Goal: Task Accomplishment & Management: Complete application form

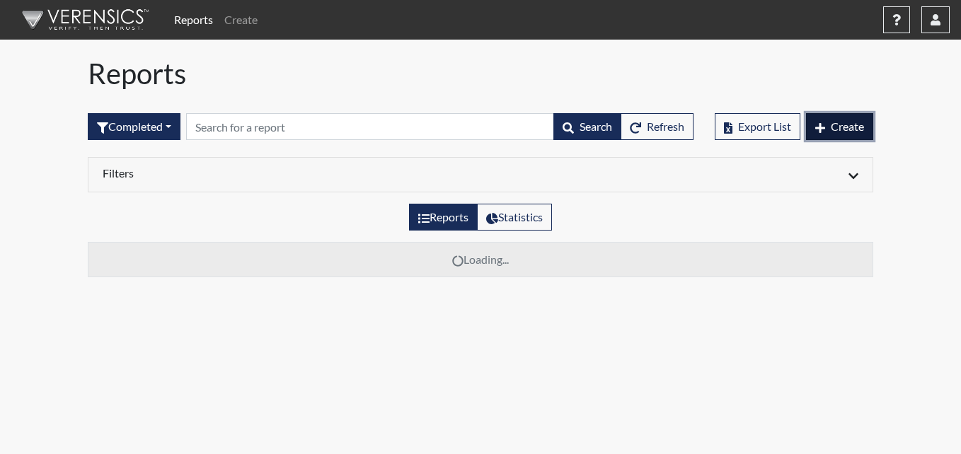
click at [853, 124] on span "Create" at bounding box center [846, 126] width 33 height 13
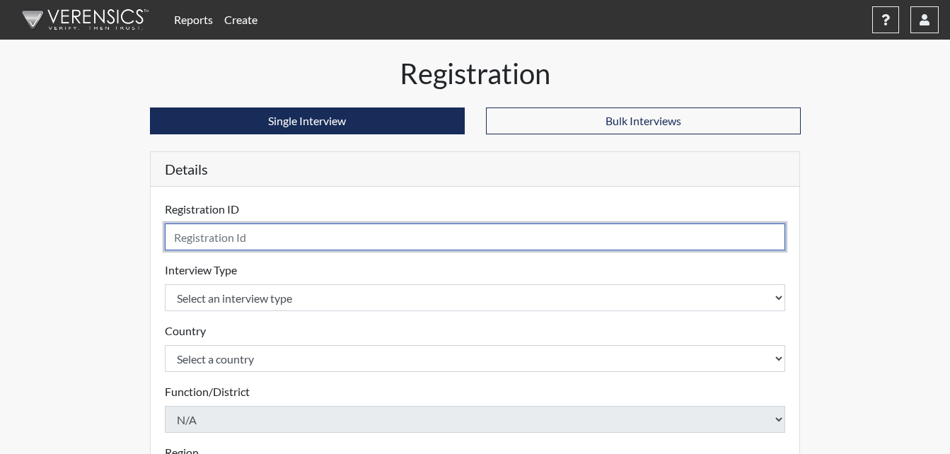
click at [325, 238] on input "text" at bounding box center [475, 237] width 621 height 27
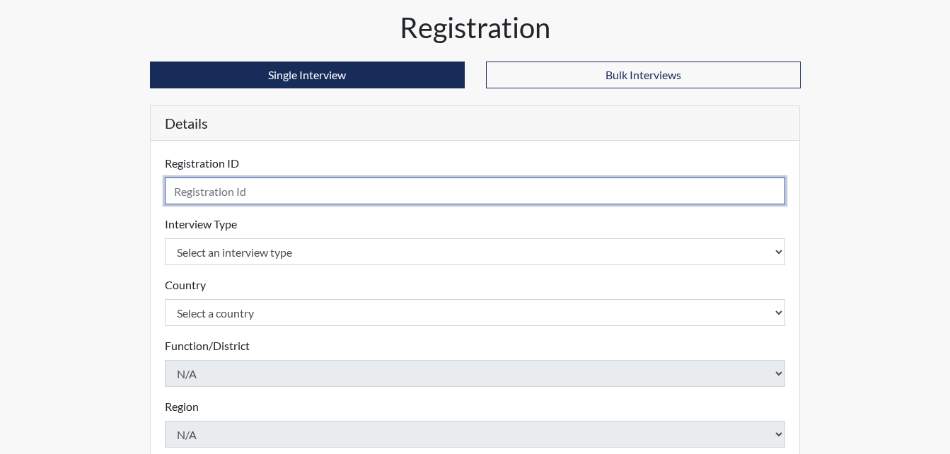
scroll to position [71, 0]
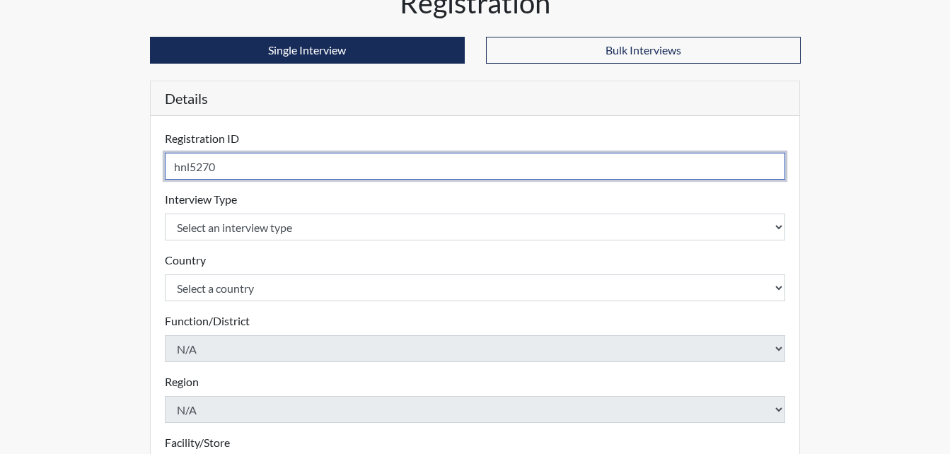
type input "hnl5270"
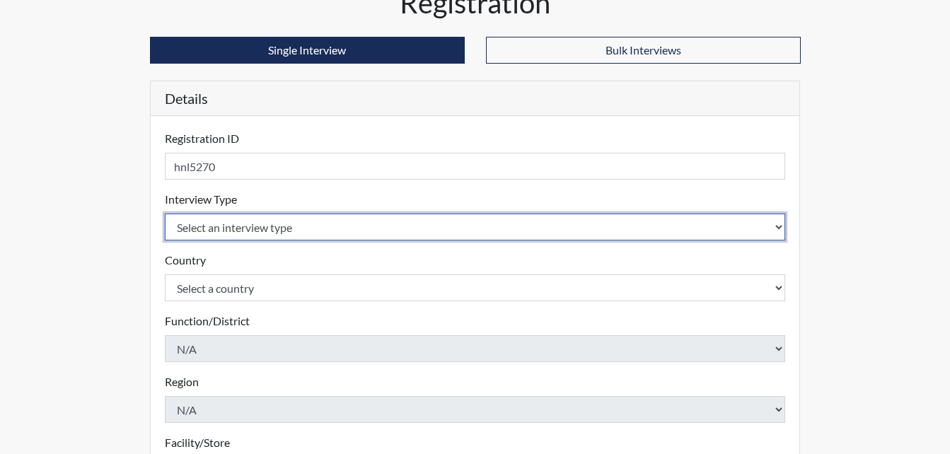
click at [357, 229] on select "Select an interview type Corrections Pre-Employment" at bounding box center [475, 227] width 621 height 27
select select "ff733e93-e1bf-11ea-9c9f-0eff0cf7eb8f"
click at [165, 214] on select "Select an interview type Corrections Pre-Employment" at bounding box center [475, 227] width 621 height 27
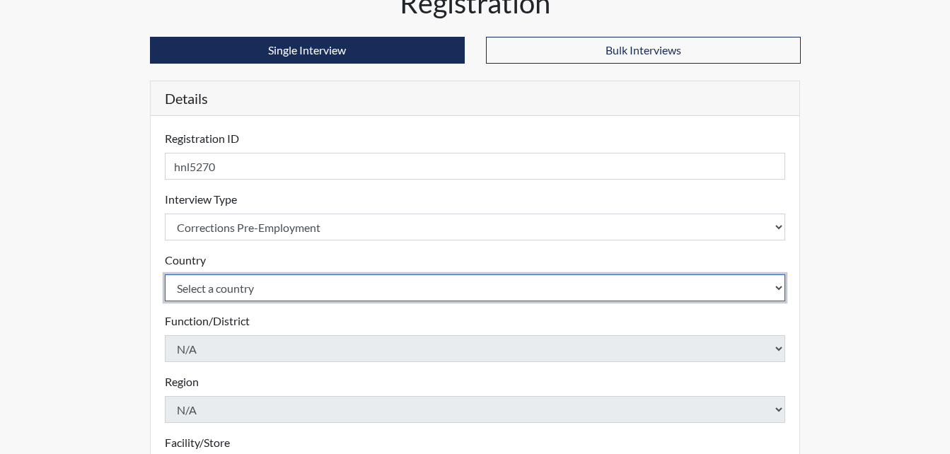
click at [299, 293] on select "Select a country [GEOGRAPHIC_DATA] [GEOGRAPHIC_DATA]" at bounding box center [475, 287] width 621 height 27
click at [165, 274] on select "Select a country [GEOGRAPHIC_DATA] [GEOGRAPHIC_DATA]" at bounding box center [475, 287] width 621 height 27
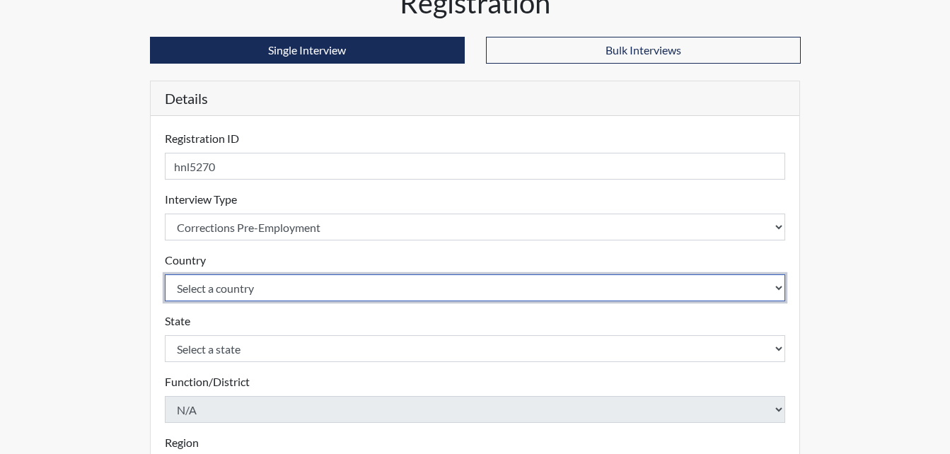
click at [292, 290] on select "Select a country [GEOGRAPHIC_DATA] [GEOGRAPHIC_DATA]" at bounding box center [475, 287] width 621 height 27
select select "united-states-of-[GEOGRAPHIC_DATA]"
click at [165, 274] on select "Select a country [GEOGRAPHIC_DATA] [GEOGRAPHIC_DATA]" at bounding box center [475, 287] width 621 height 27
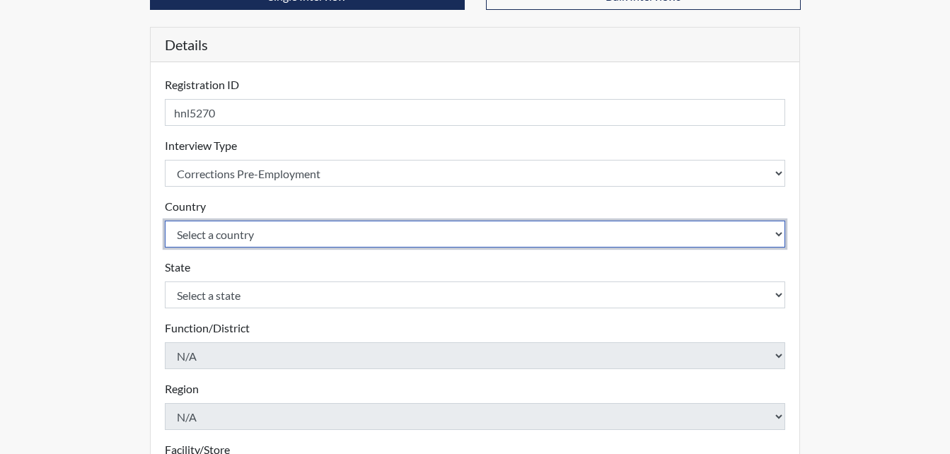
scroll to position [212, 0]
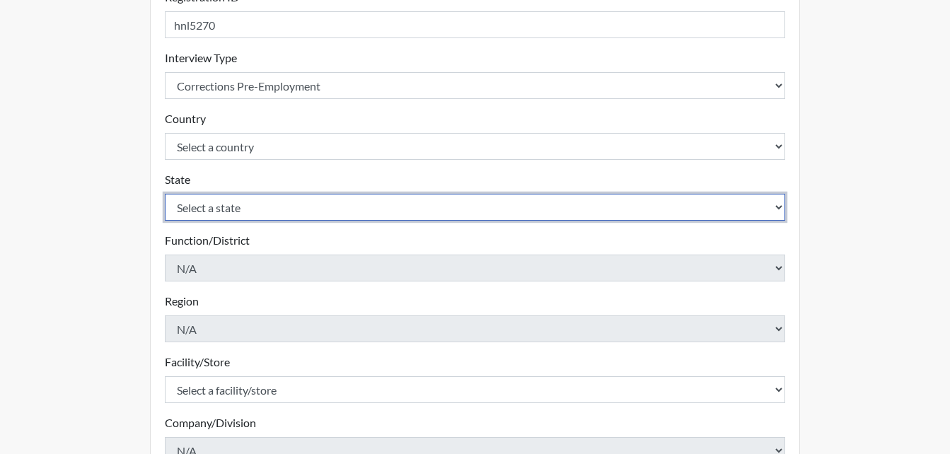
click at [236, 214] on select "Select a state [US_STATE] [US_STATE] [US_STATE] [US_STATE] [US_STATE] [US_STATE…" at bounding box center [475, 207] width 621 height 27
select select "GA"
click at [165, 194] on select "Select a state [US_STATE] [US_STATE] [US_STATE] [US_STATE] [US_STATE] [US_STATE…" at bounding box center [475, 207] width 621 height 27
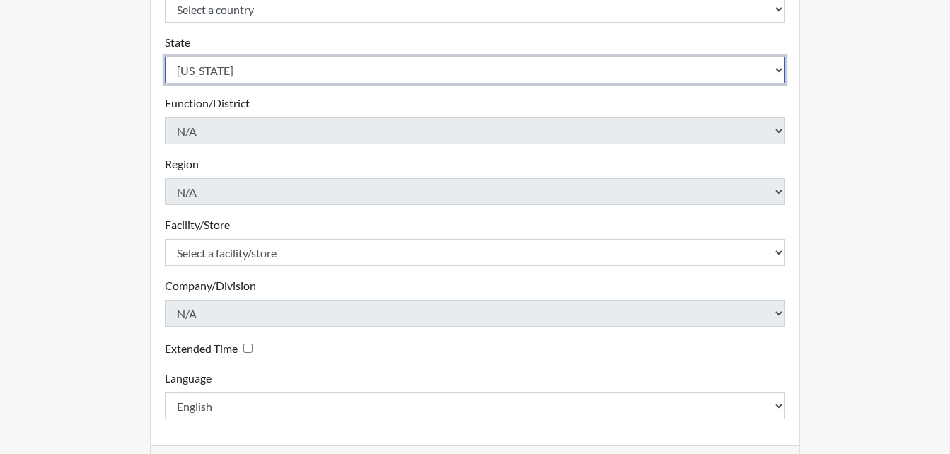
scroll to position [354, 0]
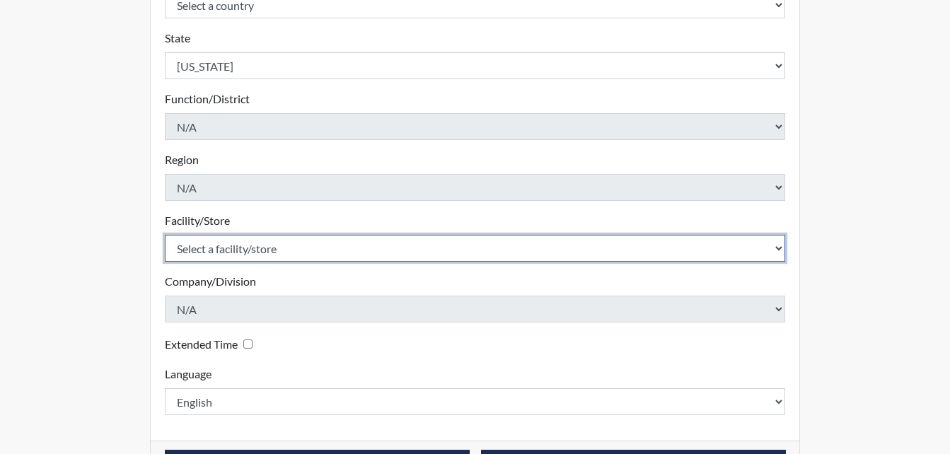
click at [289, 248] on select "Select a facility/store [PERSON_NAME] ITF [PERSON_NAME] PDC [PERSON_NAME]" at bounding box center [475, 248] width 621 height 27
select select "bcc861db-30ac-4530-8f11-93c8e4ad22de"
click at [165, 235] on select "Select a facility/store [PERSON_NAME] ITF [PERSON_NAME] PDC [PERSON_NAME]" at bounding box center [475, 248] width 621 height 27
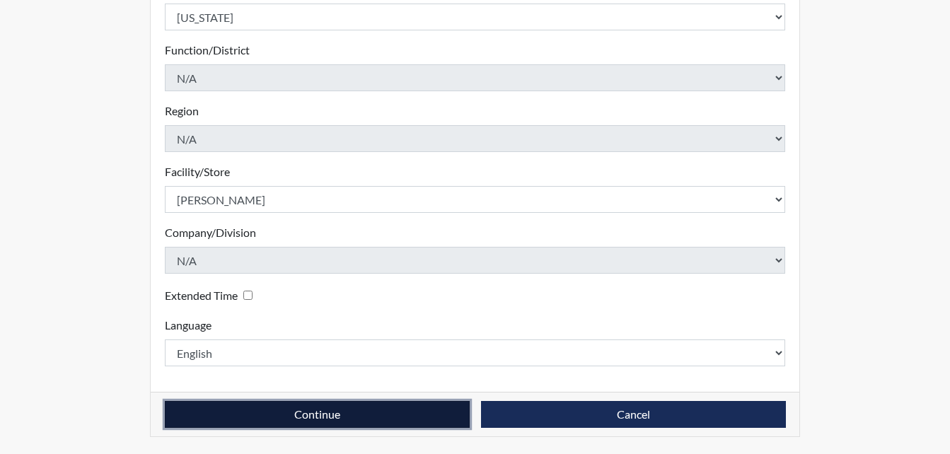
click at [407, 414] on button "Continue" at bounding box center [317, 414] width 305 height 27
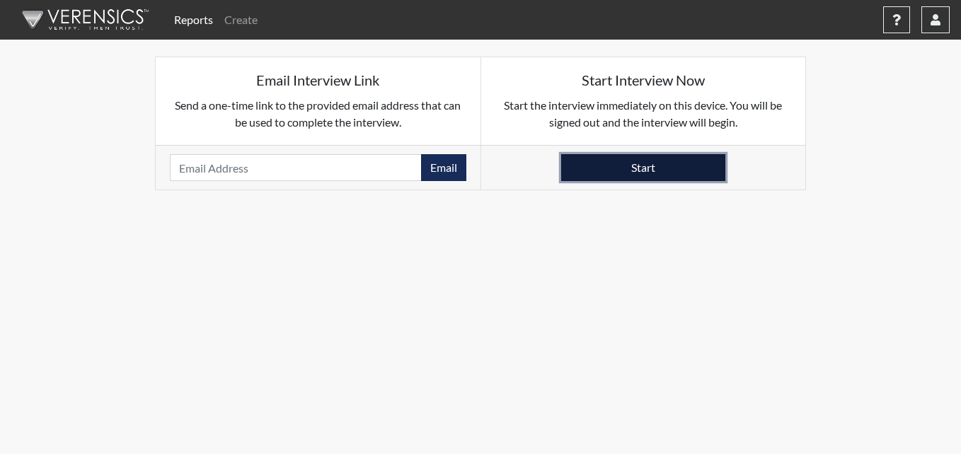
click at [650, 171] on button "Start" at bounding box center [643, 167] width 164 height 27
